Goal: Task Accomplishment & Management: Manage account settings

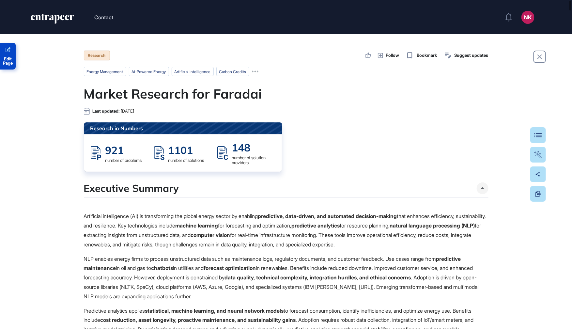
click at [10, 60] on span "Edit Page" at bounding box center [8, 61] width 16 height 8
click at [6, 61] on span "Edit Page" at bounding box center [8, 61] width 16 height 8
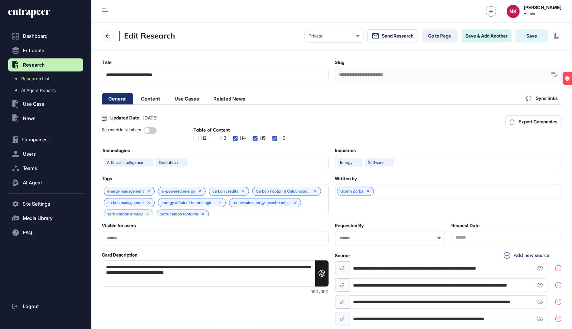
scroll to position [0, 3]
